Goal: Task Accomplishment & Management: Manage account settings

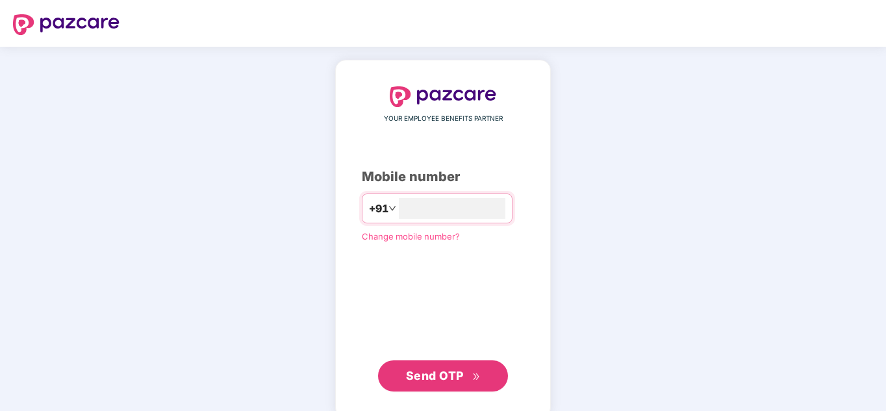
type input "**********"
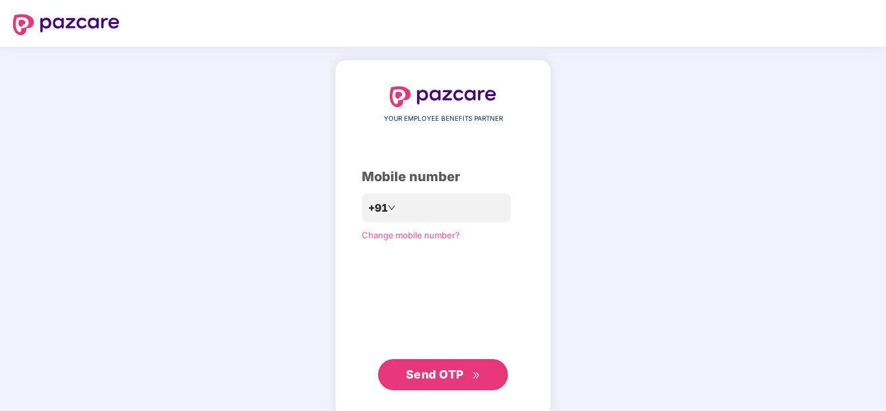
click at [427, 383] on span "Send OTP" at bounding box center [443, 375] width 75 height 18
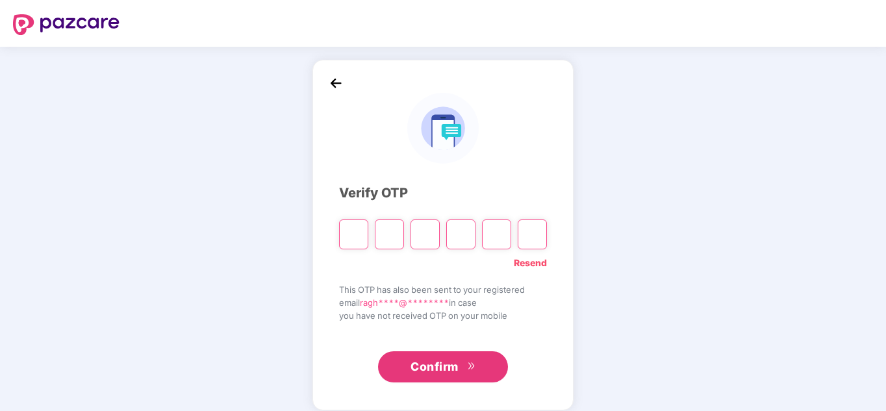
type input "*"
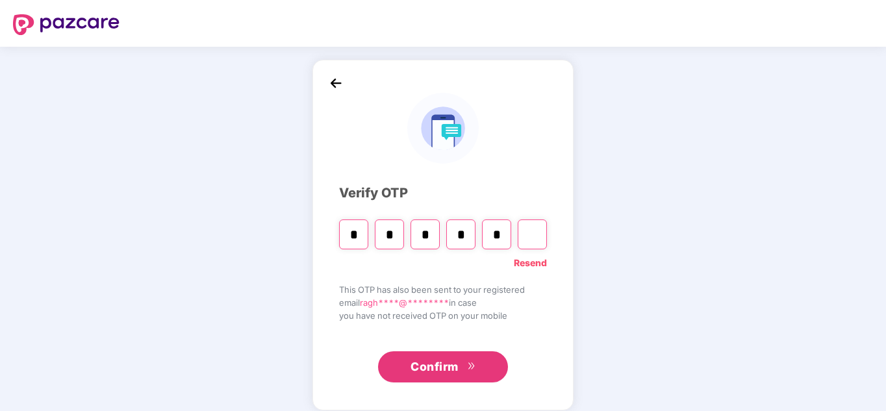
type input "*"
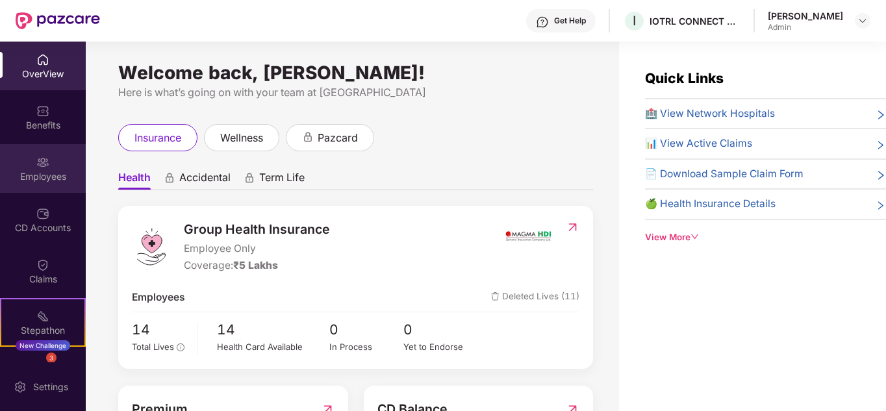
click at [49, 167] on div "Employees" at bounding box center [43, 168] width 86 height 49
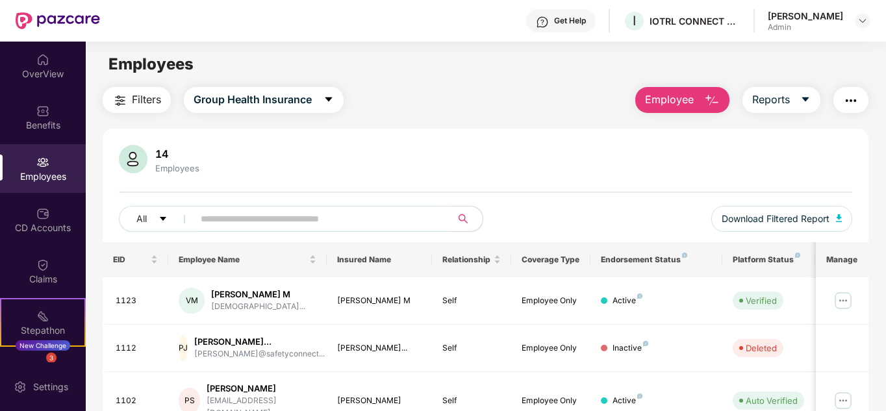
click at [279, 218] on input "text" at bounding box center [317, 218] width 233 height 19
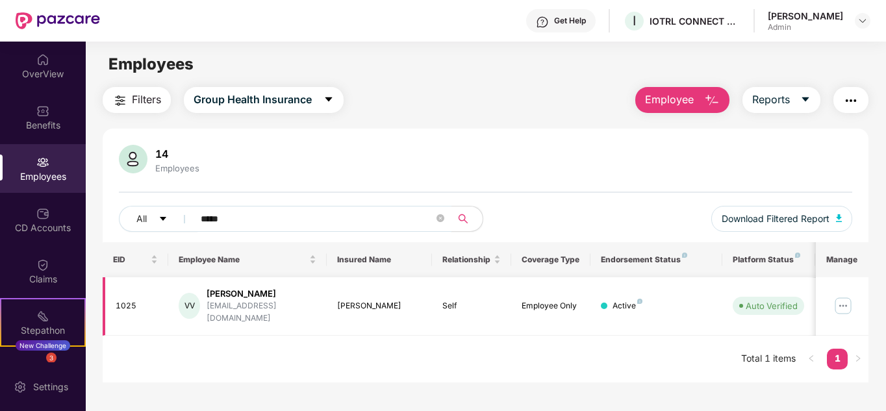
type input "*****"
click at [844, 301] on img at bounding box center [843, 306] width 21 height 21
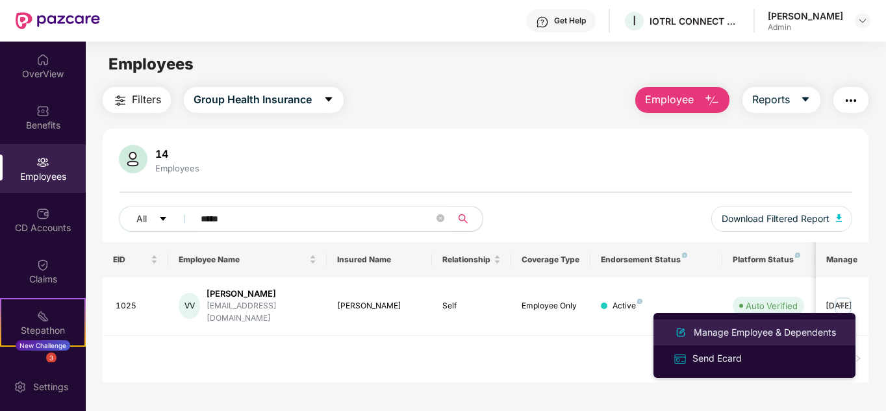
click at [763, 326] on div "Manage Employee & Dependents" at bounding box center [764, 332] width 147 height 14
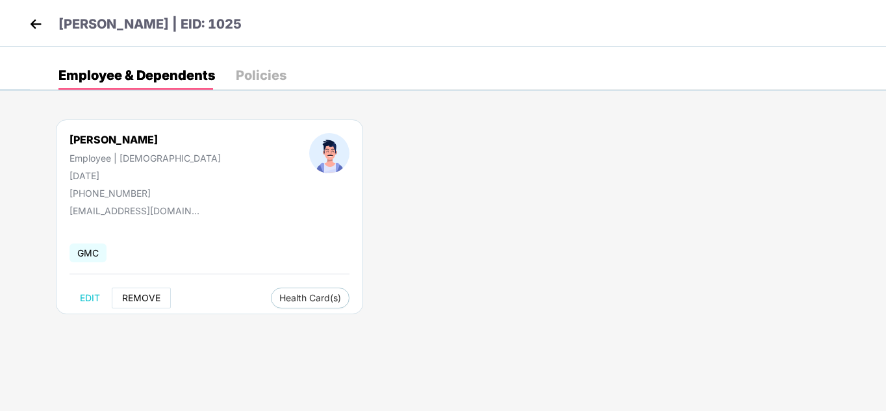
click at [142, 298] on span "REMOVE" at bounding box center [141, 298] width 38 height 10
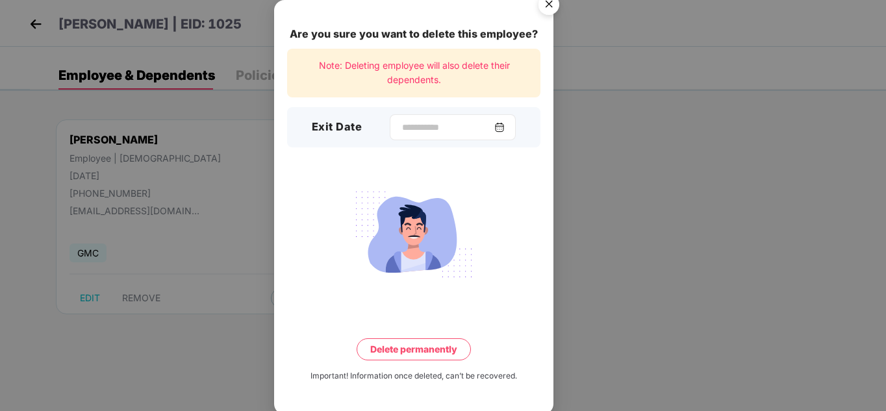
click at [513, 127] on div at bounding box center [453, 127] width 126 height 26
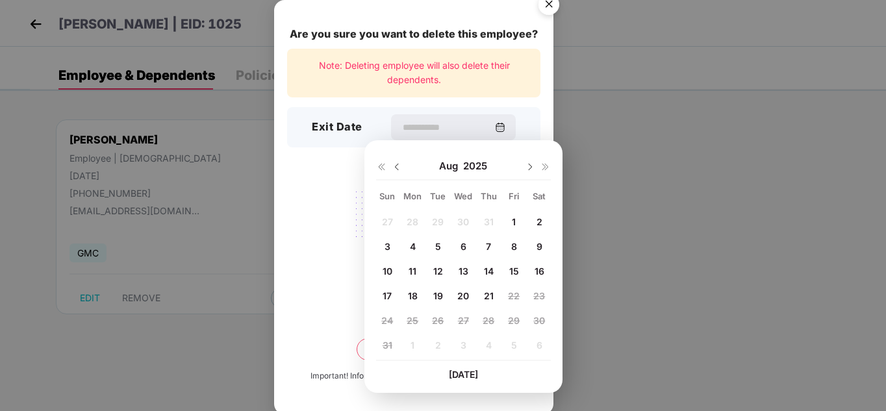
click at [411, 291] on span "18" at bounding box center [413, 295] width 10 height 11
type input "**********"
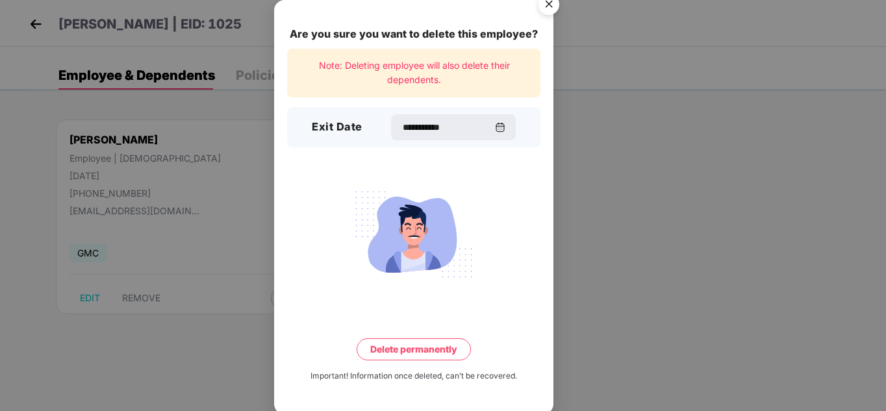
click at [409, 348] on button "Delete permanently" at bounding box center [414, 349] width 114 height 22
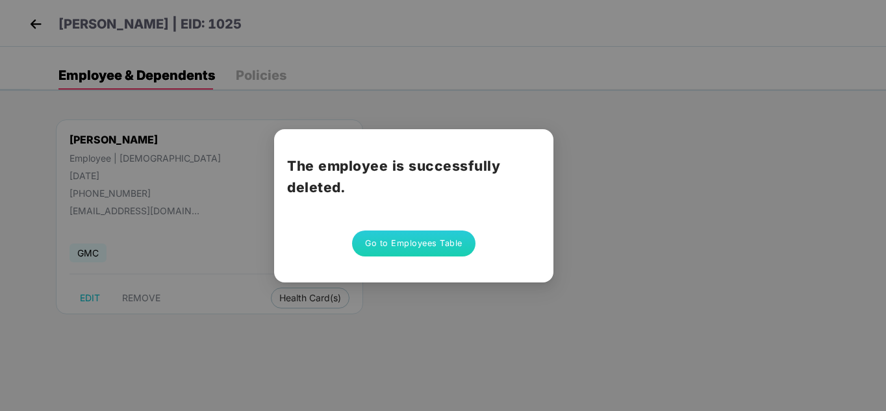
click at [417, 246] on button "Go to Employees Table" at bounding box center [413, 244] width 123 height 26
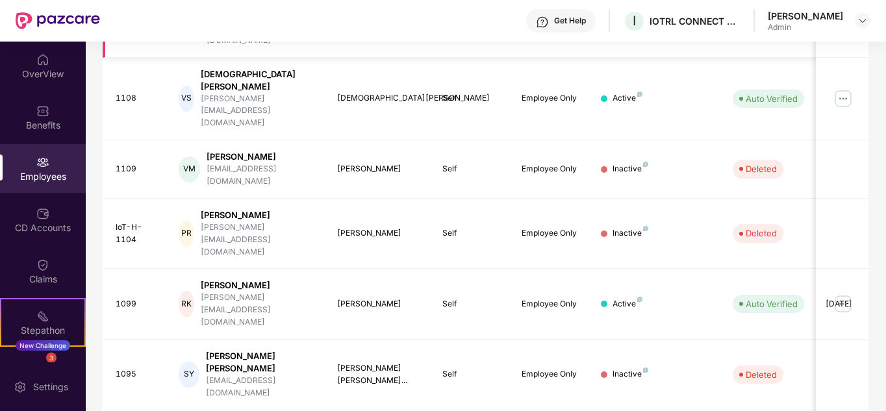
scroll to position [398, 0]
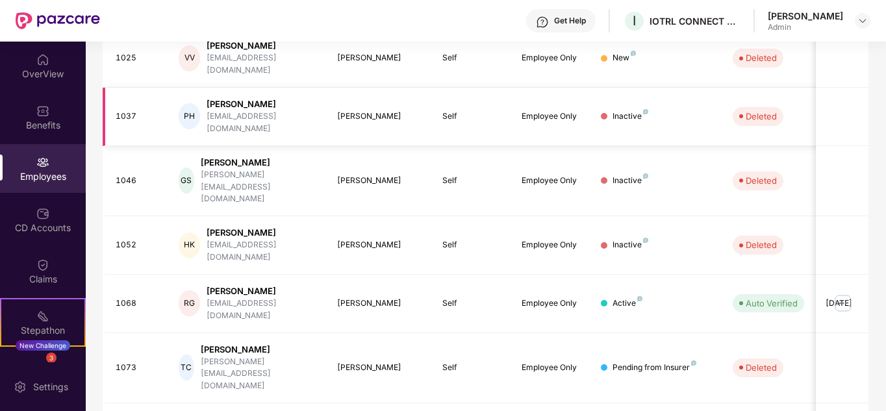
scroll to position [387, 0]
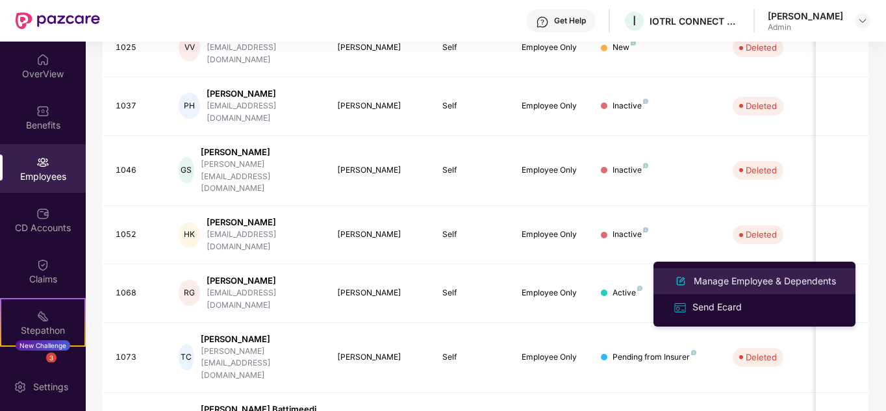
click at [720, 281] on div "Manage Employee & Dependents" at bounding box center [764, 281] width 147 height 14
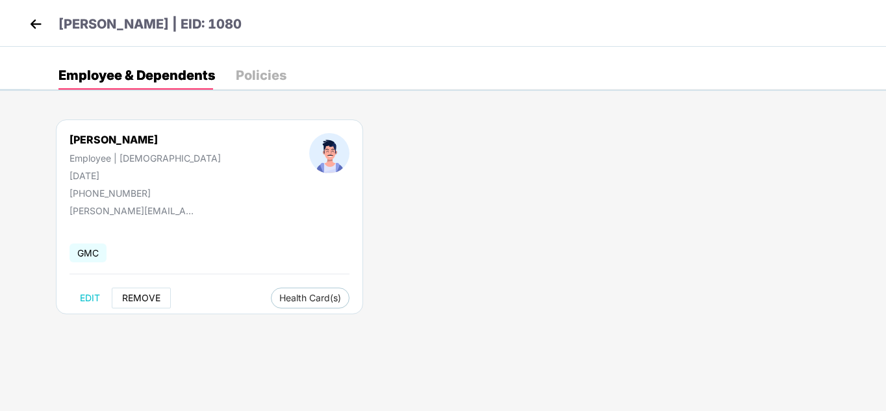
click at [128, 301] on span "REMOVE" at bounding box center [141, 298] width 38 height 10
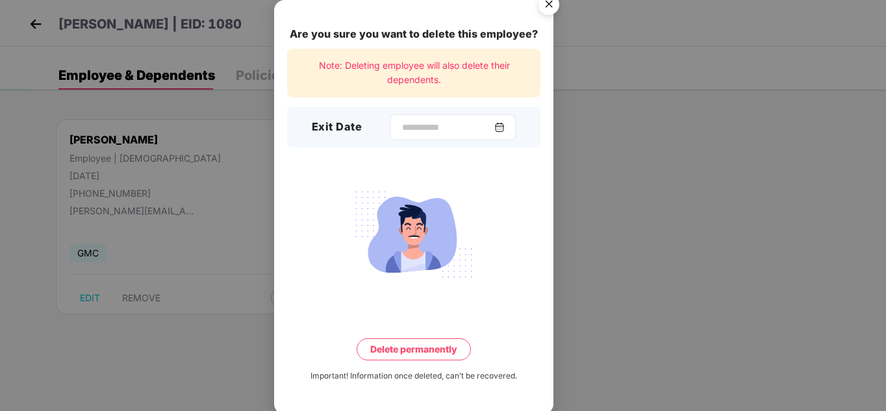
click at [505, 128] on img at bounding box center [499, 127] width 10 height 10
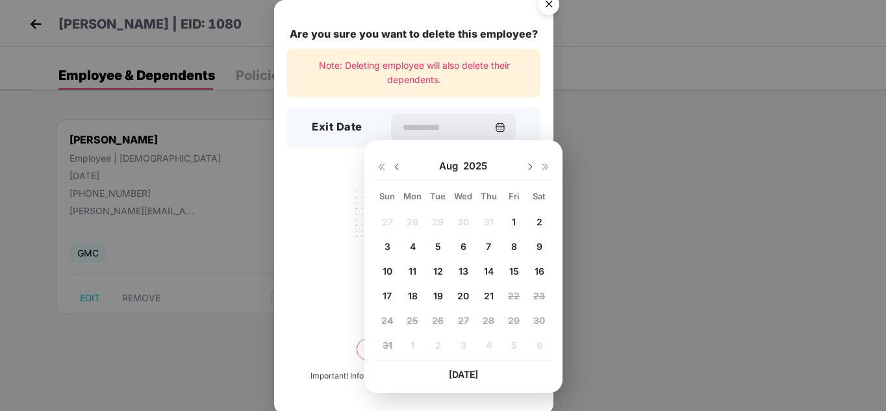
click at [389, 170] on div at bounding box center [389, 166] width 26 height 12
click at [396, 168] on img at bounding box center [397, 167] width 10 height 10
click at [527, 168] on img at bounding box center [530, 167] width 10 height 10
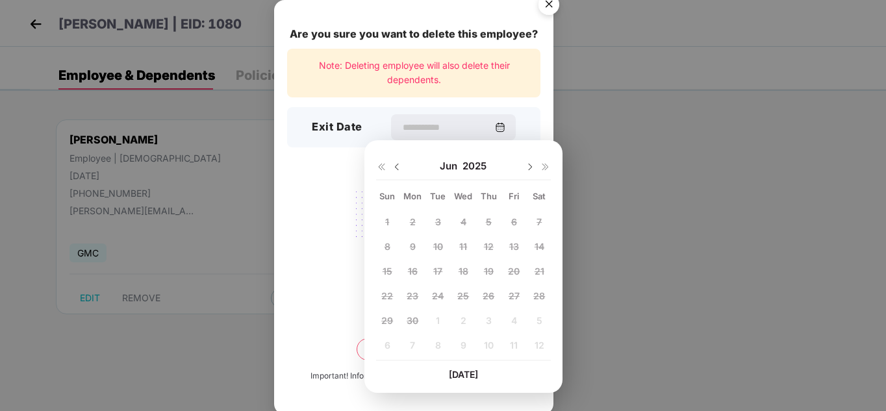
click at [527, 168] on img at bounding box center [530, 167] width 10 height 10
click at [399, 166] on img at bounding box center [397, 167] width 10 height 10
click at [485, 323] on span "31" at bounding box center [489, 320] width 10 height 11
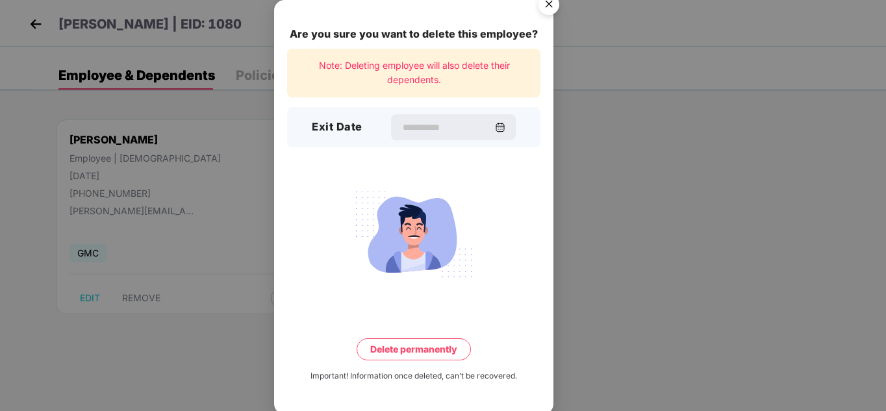
type input "**********"
click at [403, 354] on button "Delete permanently" at bounding box center [414, 349] width 114 height 22
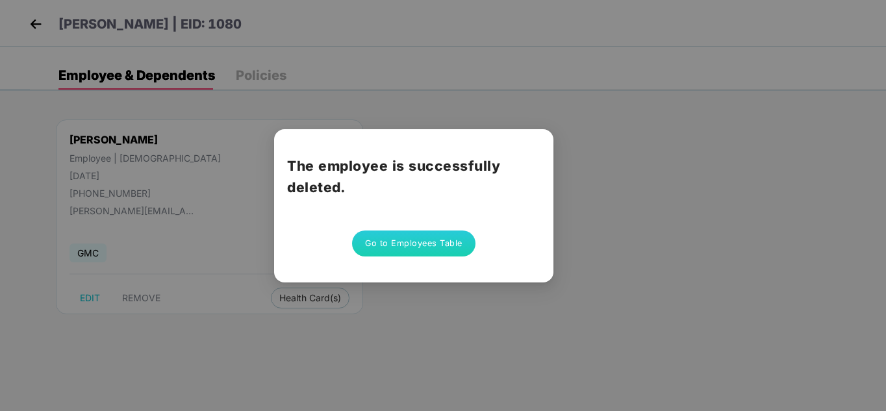
click at [396, 245] on button "Go to Employees Table" at bounding box center [413, 244] width 123 height 26
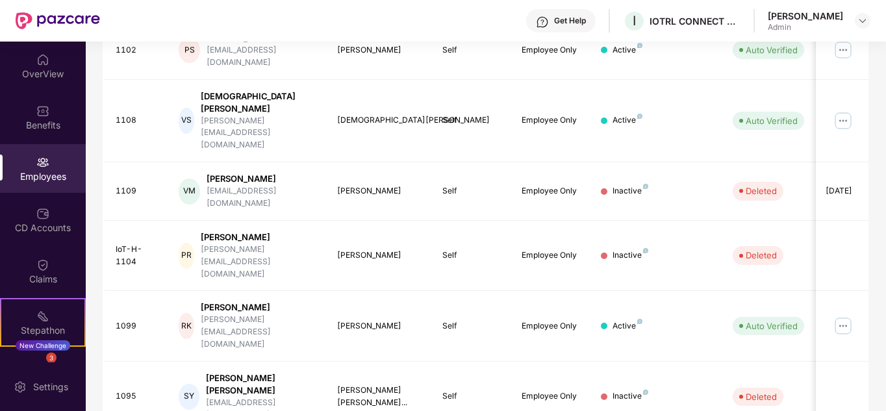
scroll to position [398, 0]
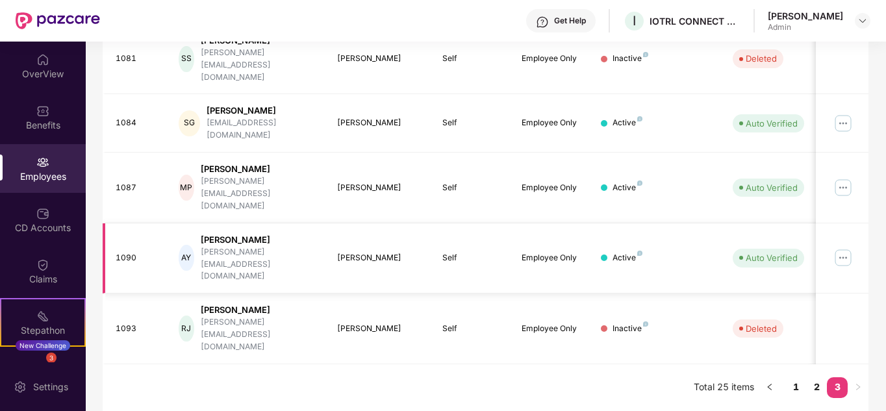
scroll to position [150, 0]
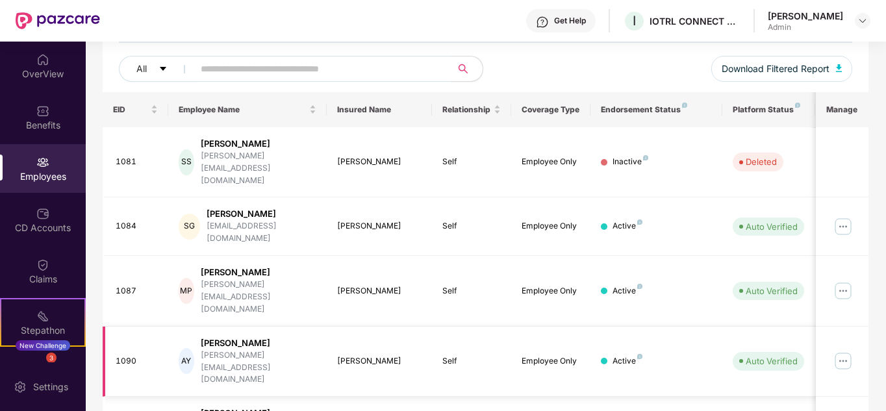
click at [841, 351] on img at bounding box center [843, 361] width 21 height 21
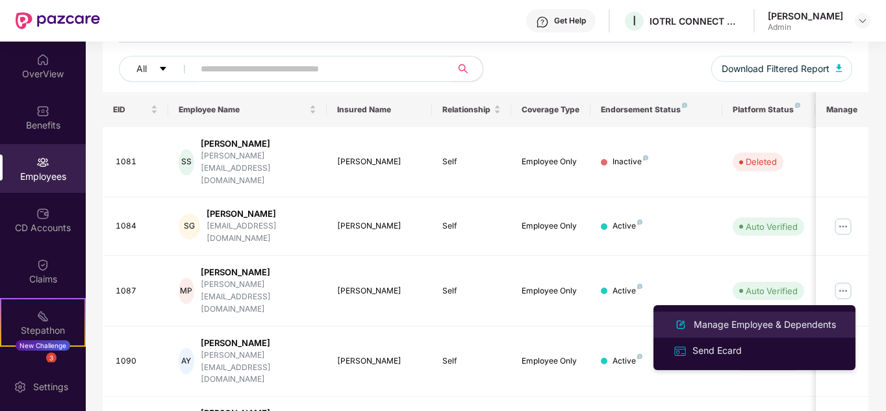
click at [730, 319] on div "Manage Employee & Dependents" at bounding box center [764, 325] width 147 height 14
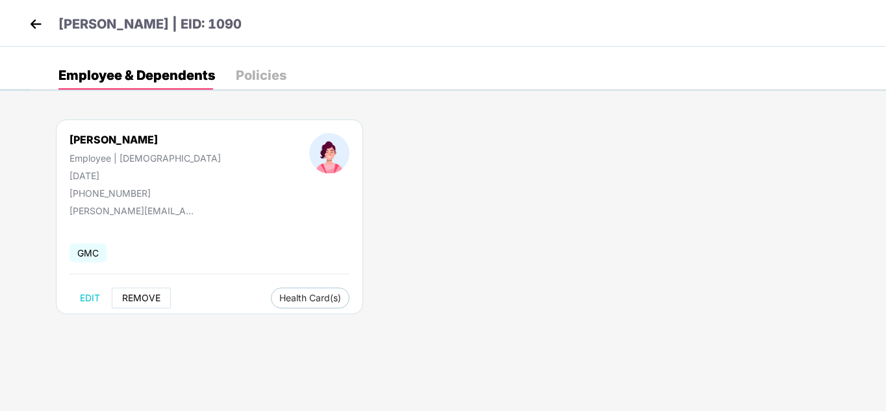
click at [135, 305] on button "REMOVE" at bounding box center [141, 298] width 59 height 21
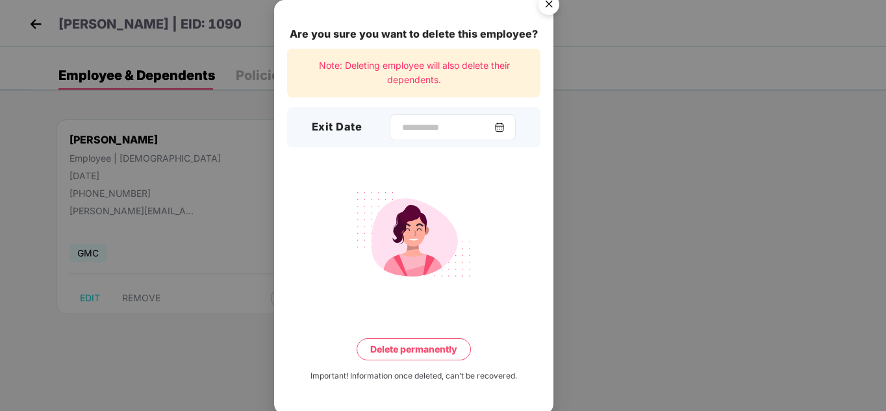
click at [505, 126] on img at bounding box center [499, 127] width 10 height 10
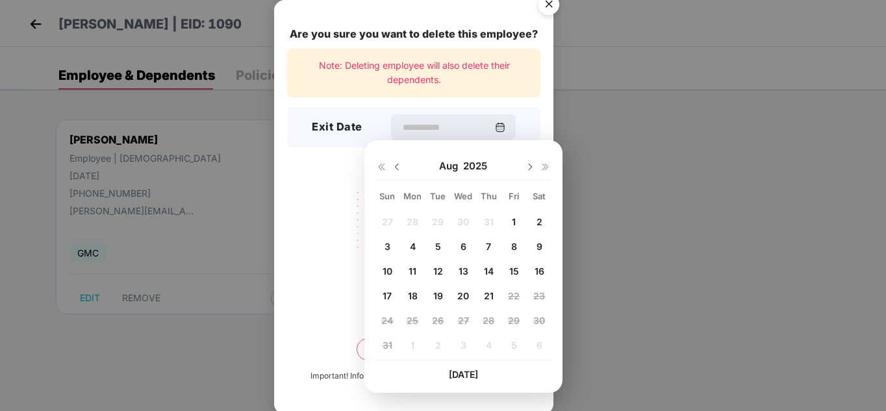
click at [510, 248] on div "8" at bounding box center [513, 245] width 19 height 19
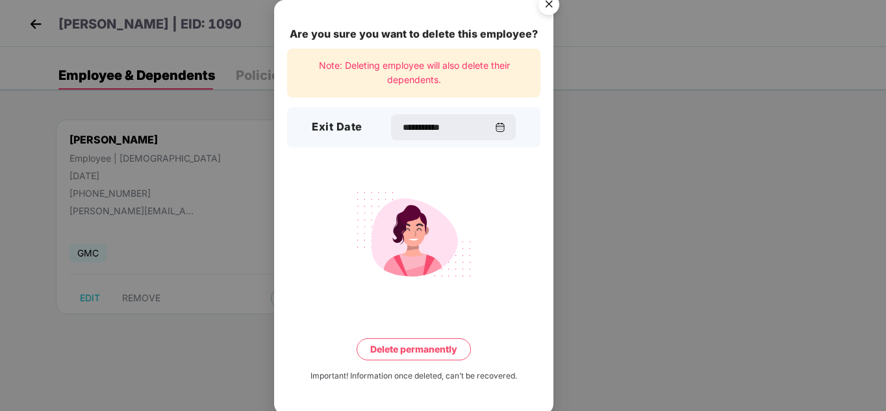
type input "**********"
click at [431, 336] on div "**********" at bounding box center [413, 207] width 279 height 414
click at [428, 344] on button "Delete permanently" at bounding box center [414, 349] width 114 height 22
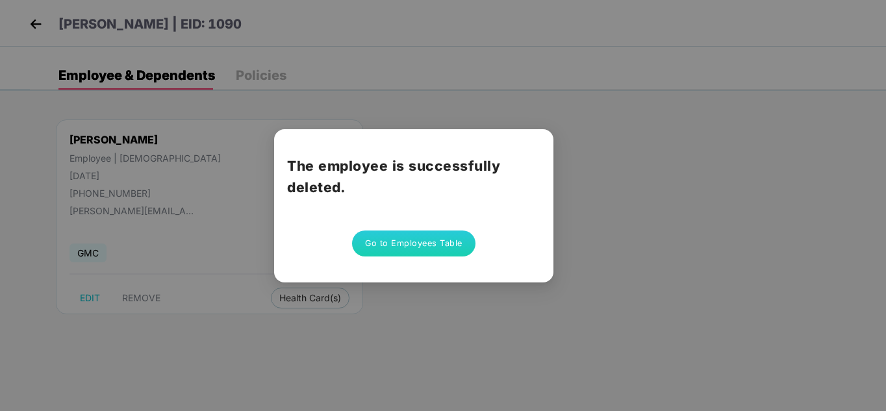
click at [423, 244] on button "Go to Employees Table" at bounding box center [413, 244] width 123 height 26
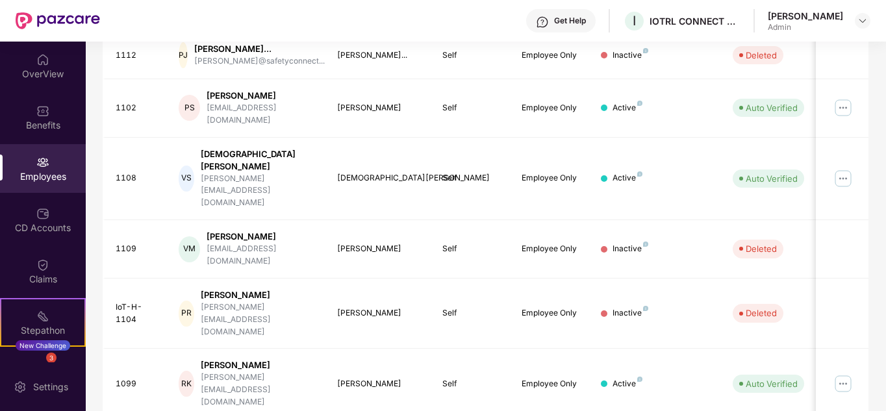
scroll to position [398, 0]
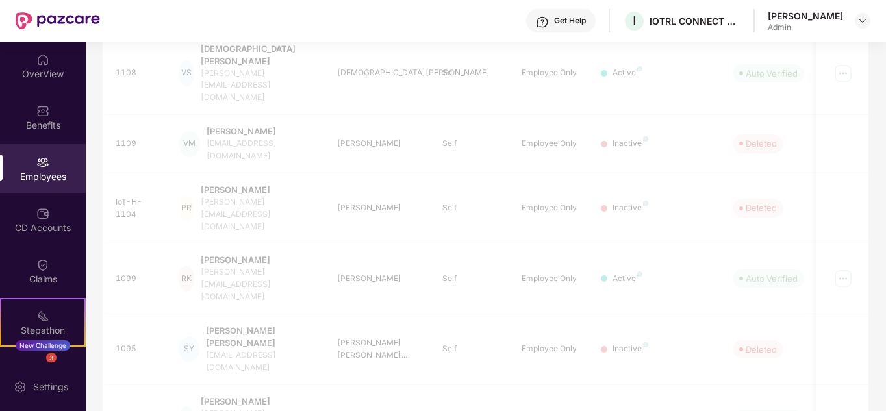
scroll to position [150, 0]
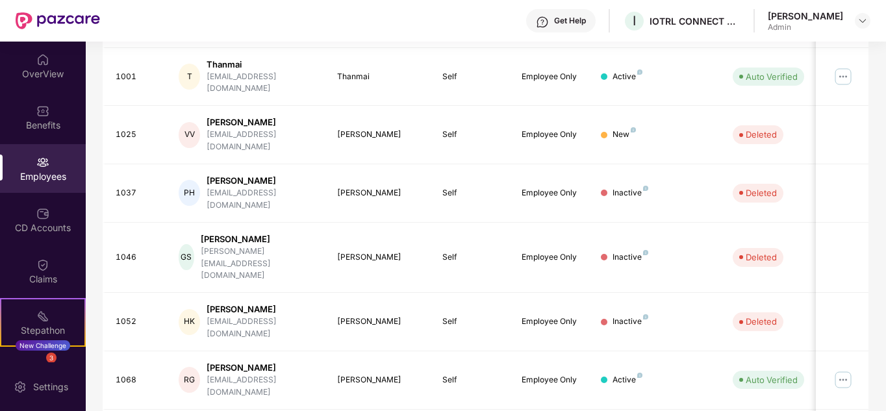
scroll to position [387, 0]
